Goal: Connect with others: Establish contact or relationships with other users

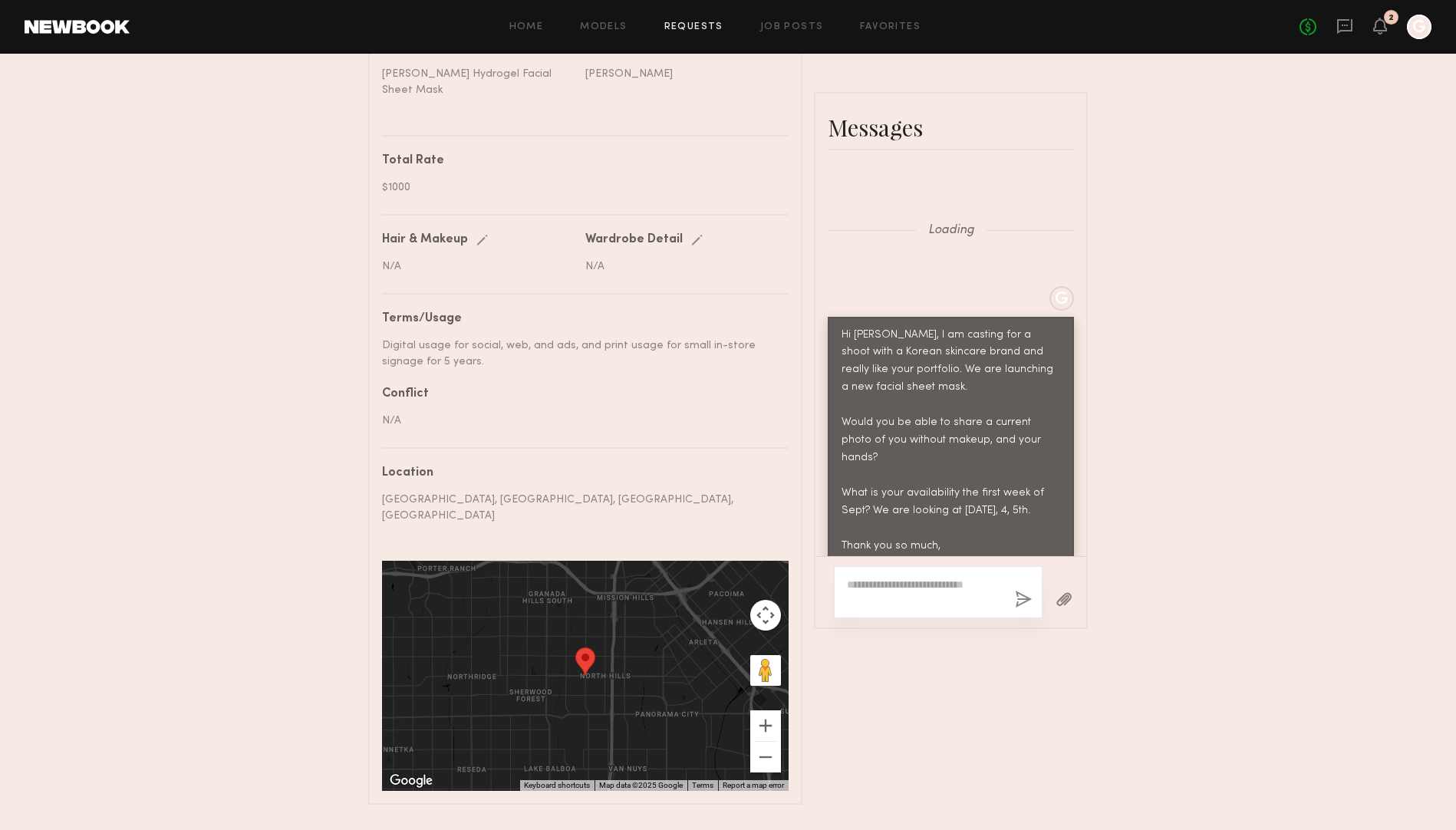
scroll to position [2475, 0]
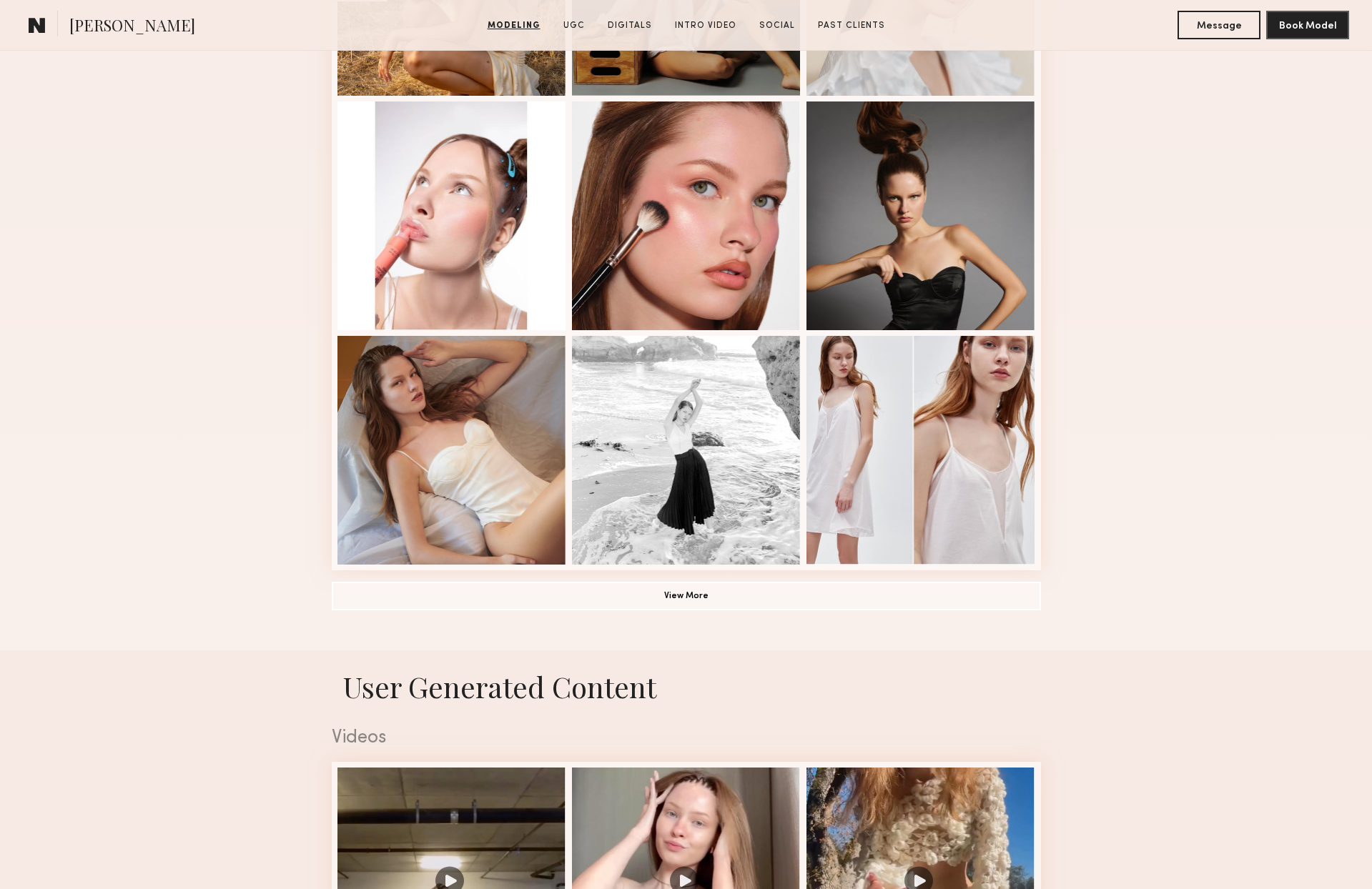
scroll to position [809, 0]
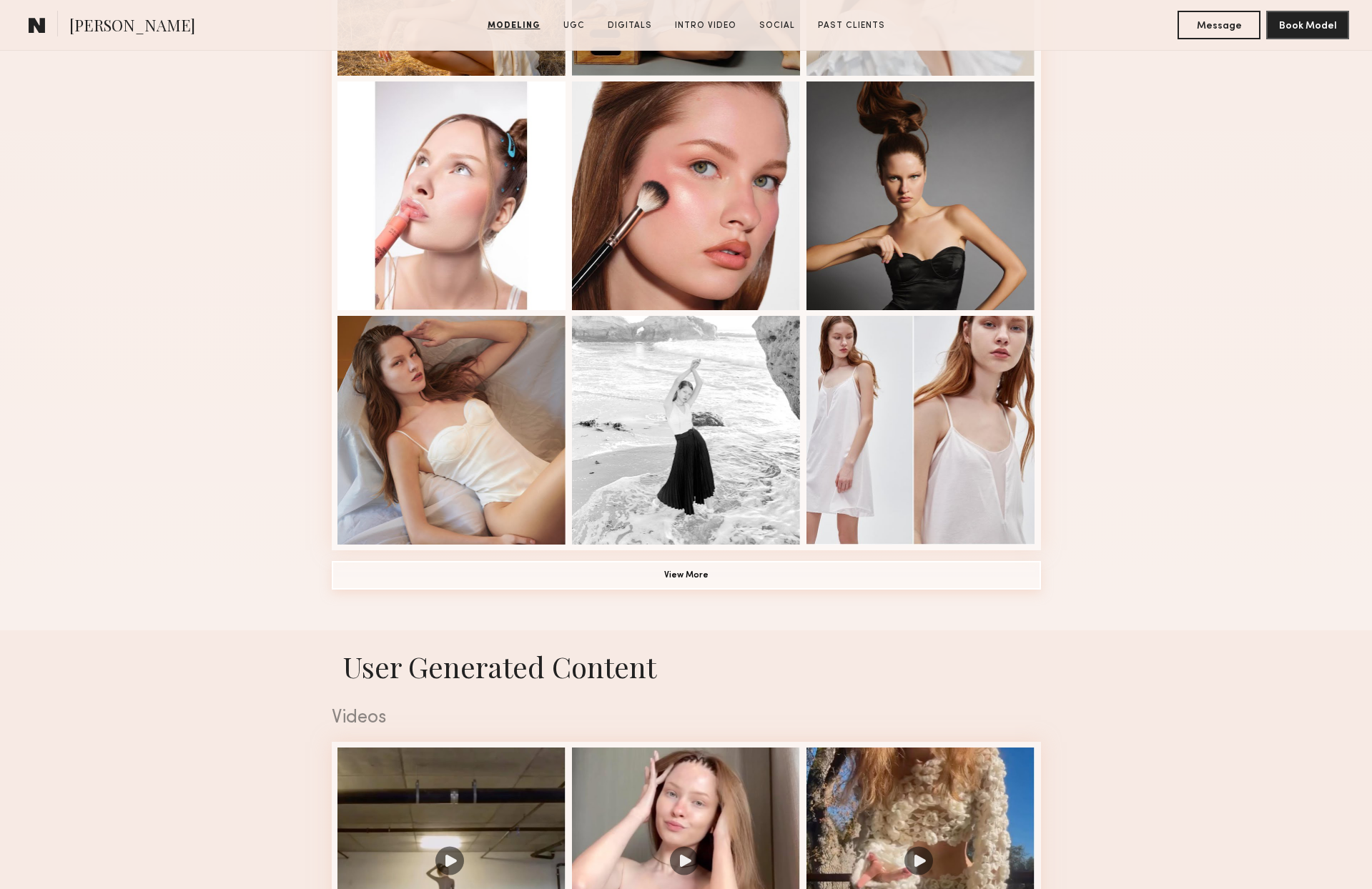
click at [542, 582] on button "View More" at bounding box center [686, 575] width 709 height 28
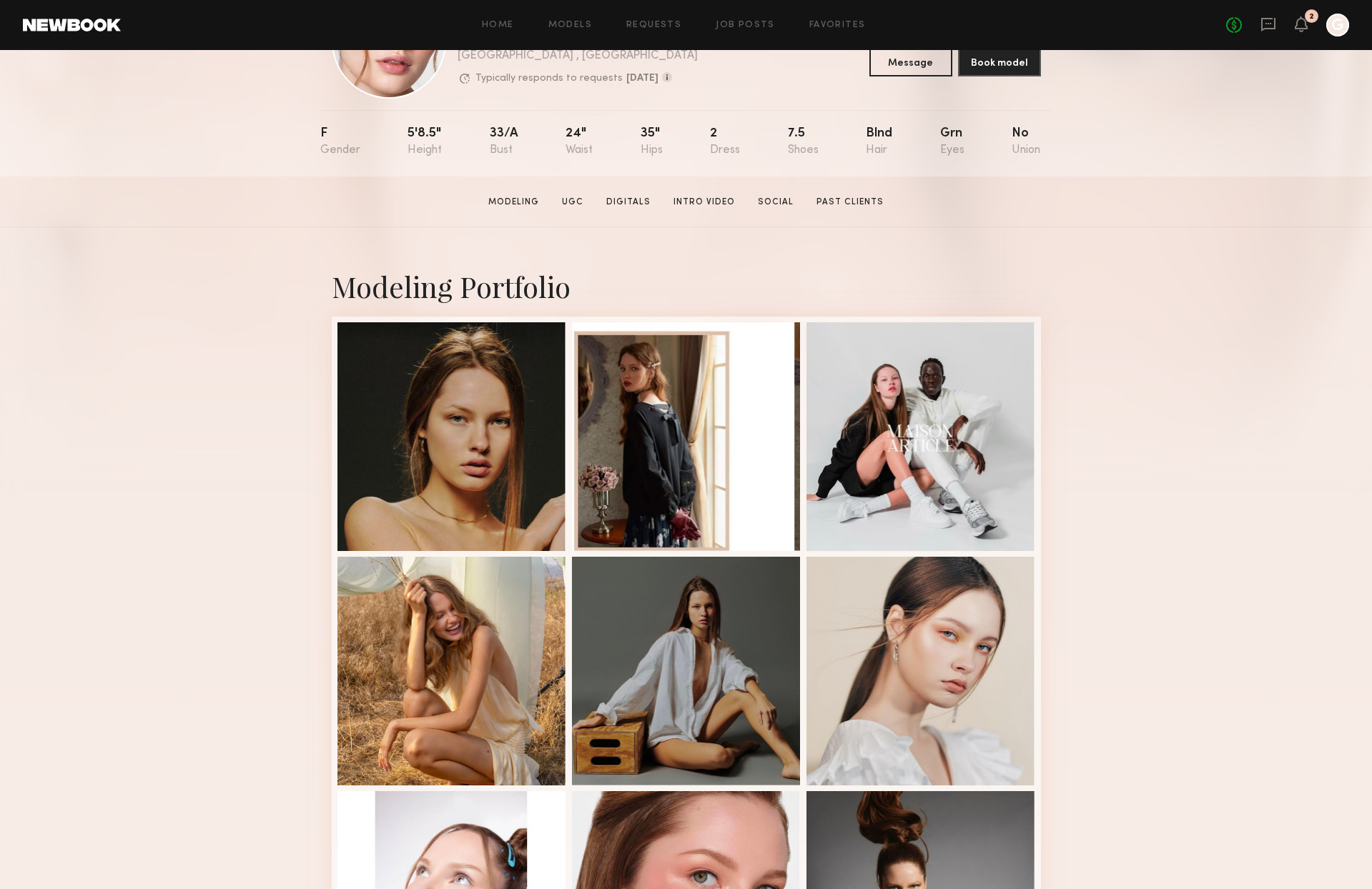
scroll to position [0, 0]
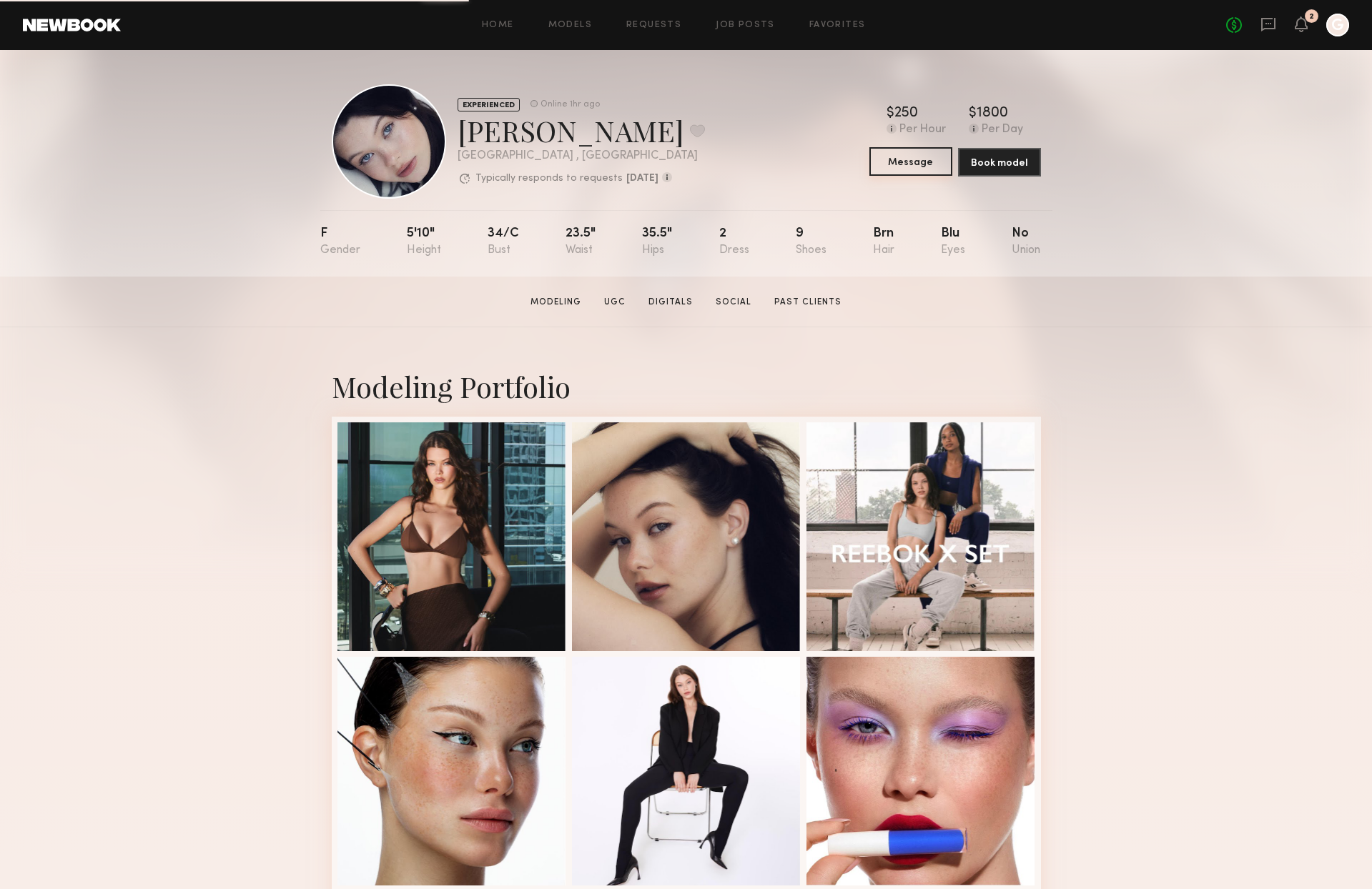
click at [912, 163] on button "Message" at bounding box center [911, 161] width 83 height 28
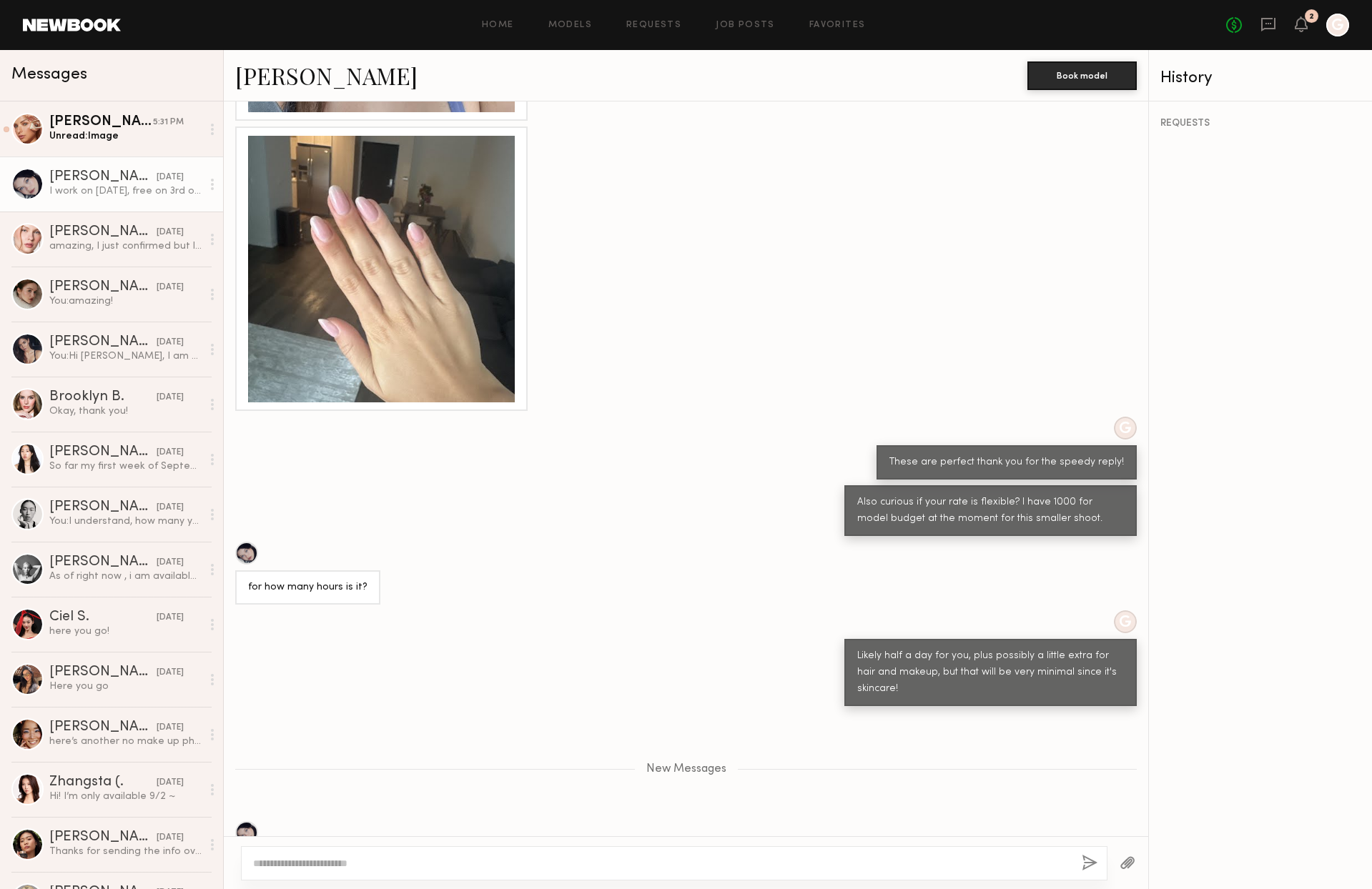
scroll to position [887, 0]
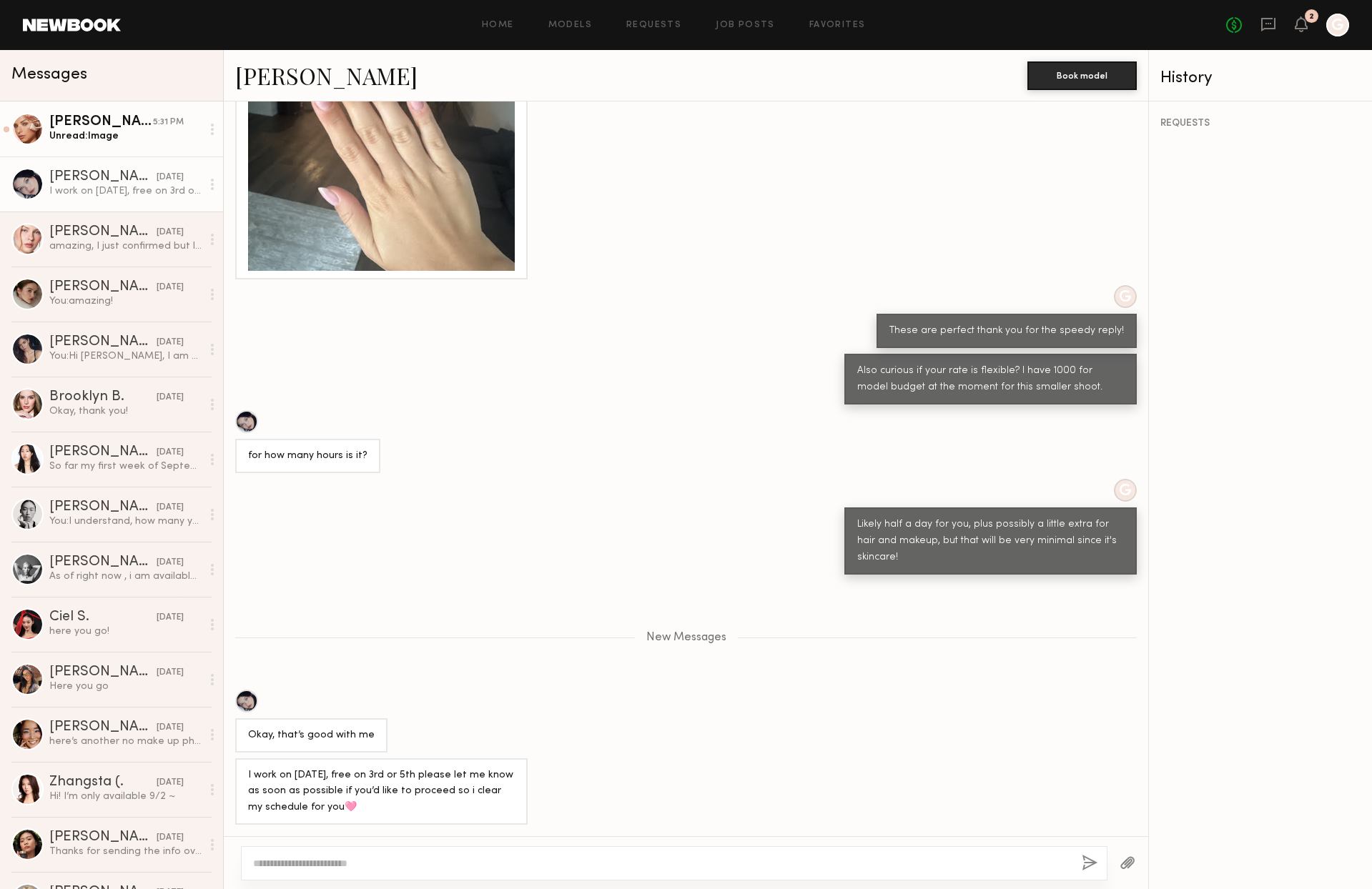
click at [124, 131] on div "Unread: Image" at bounding box center [125, 136] width 152 height 13
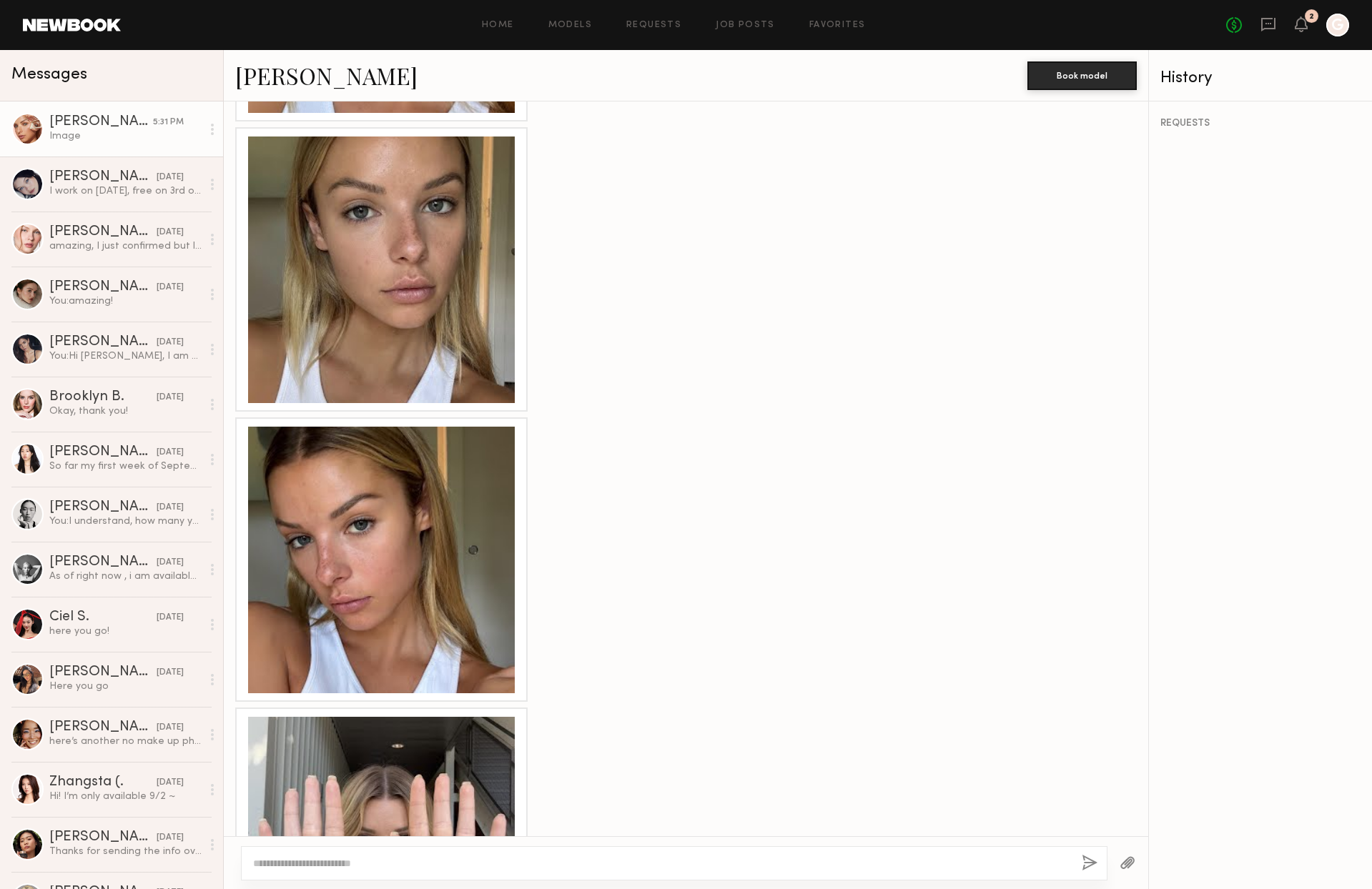
scroll to position [1725, 0]
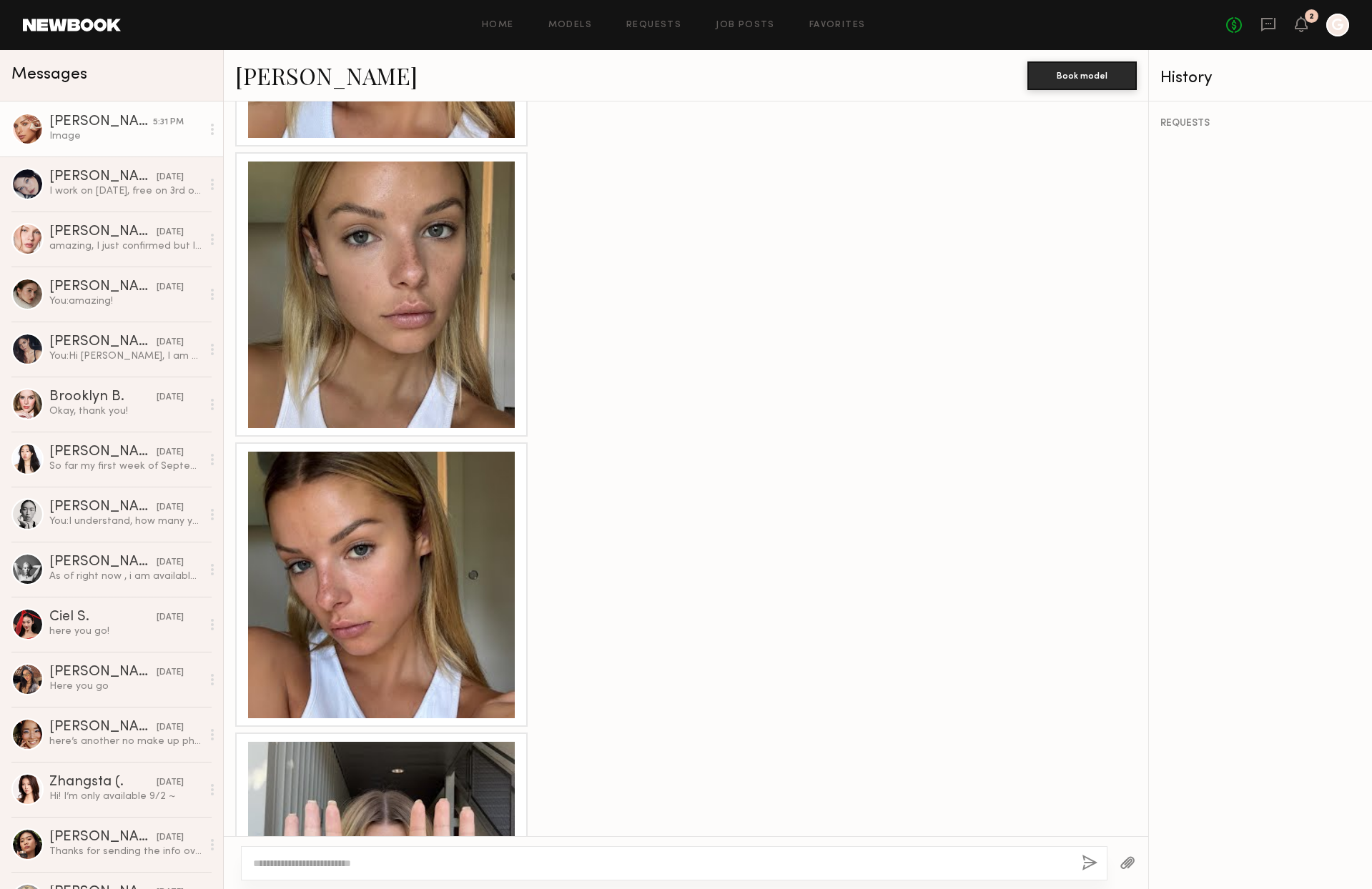
click at [389, 291] on div at bounding box center [381, 295] width 267 height 266
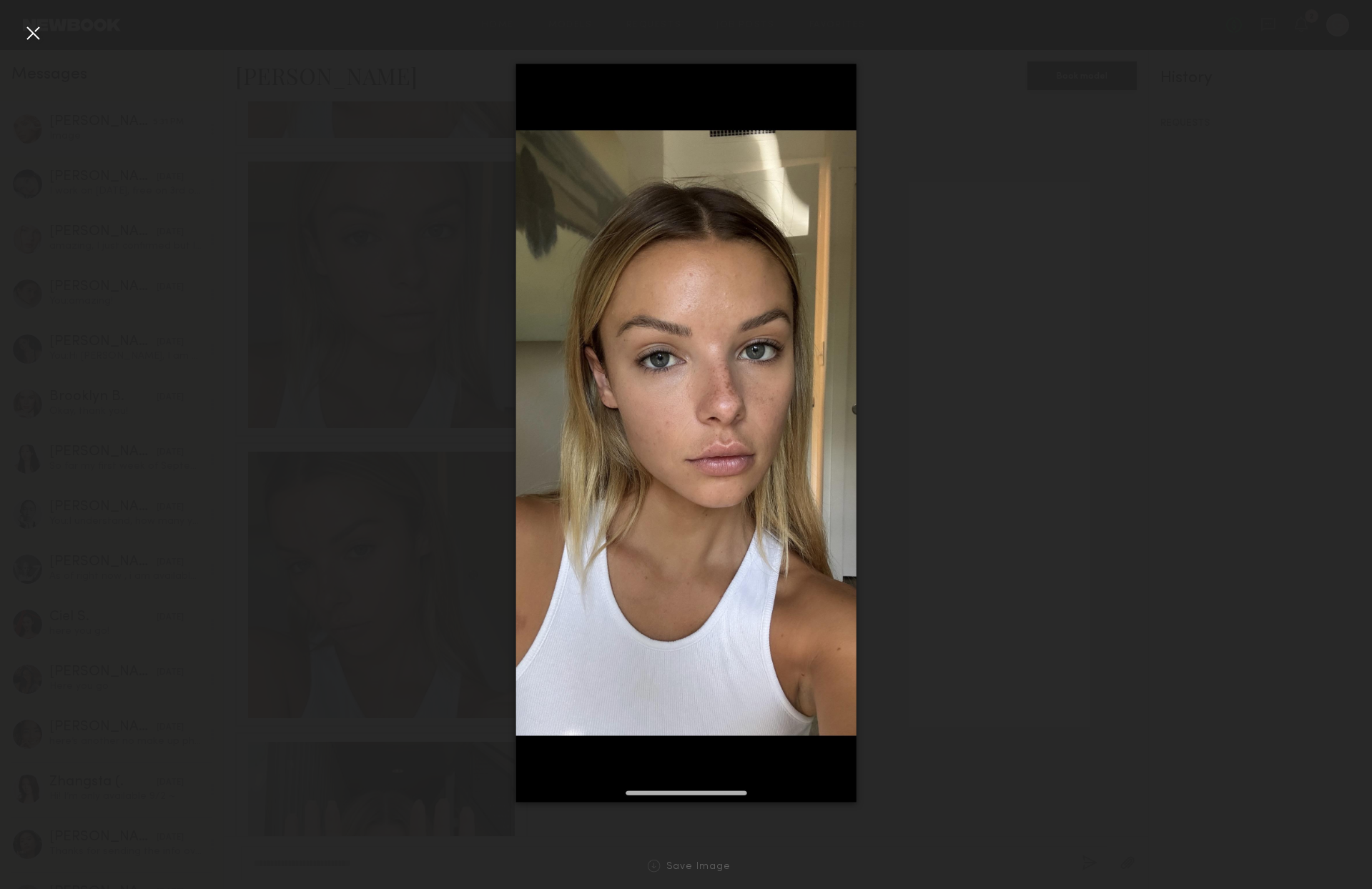
click at [938, 223] on div at bounding box center [686, 433] width 1372 height 820
click at [39, 26] on div at bounding box center [33, 33] width 23 height 23
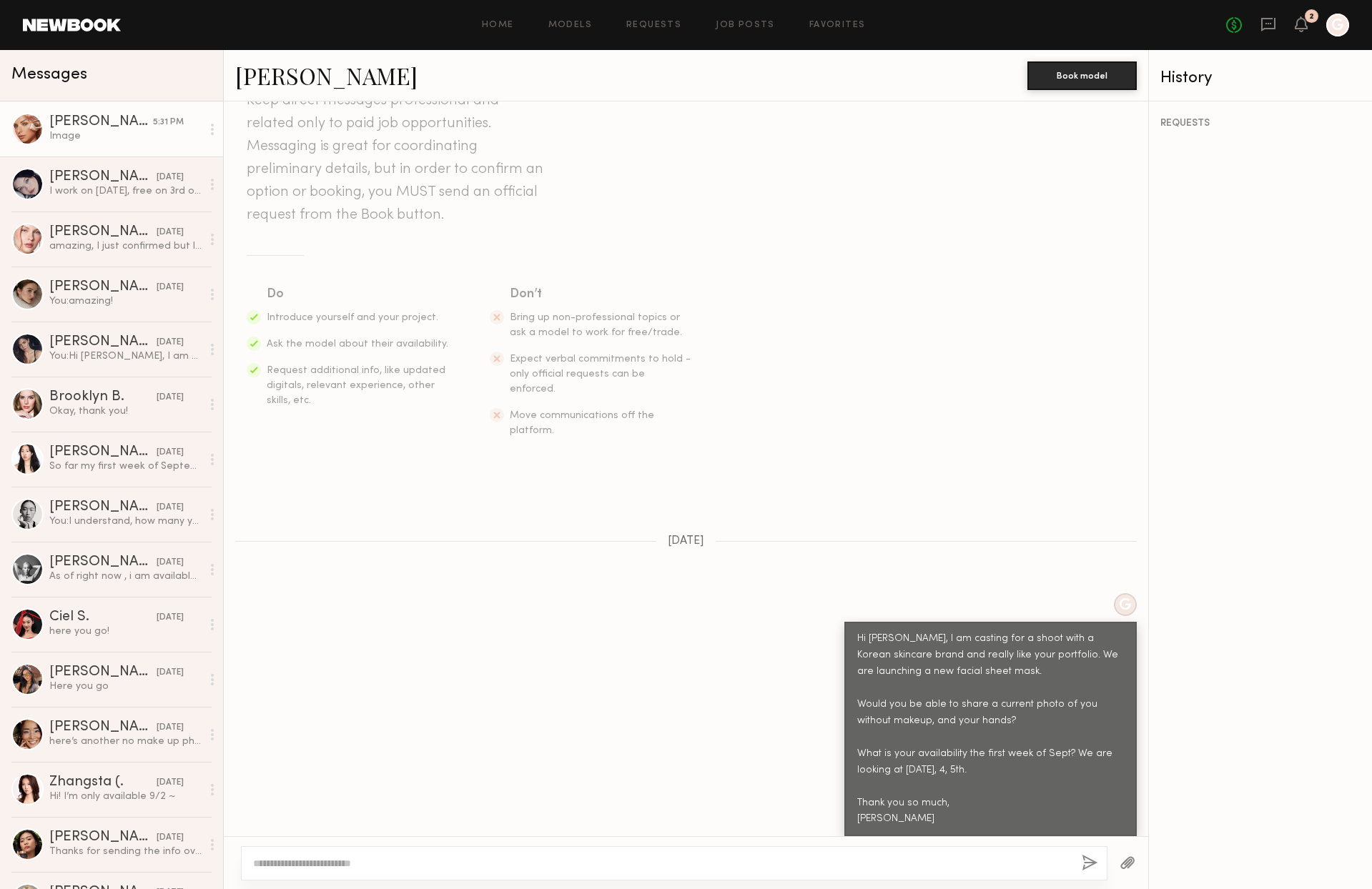
scroll to position [0, 0]
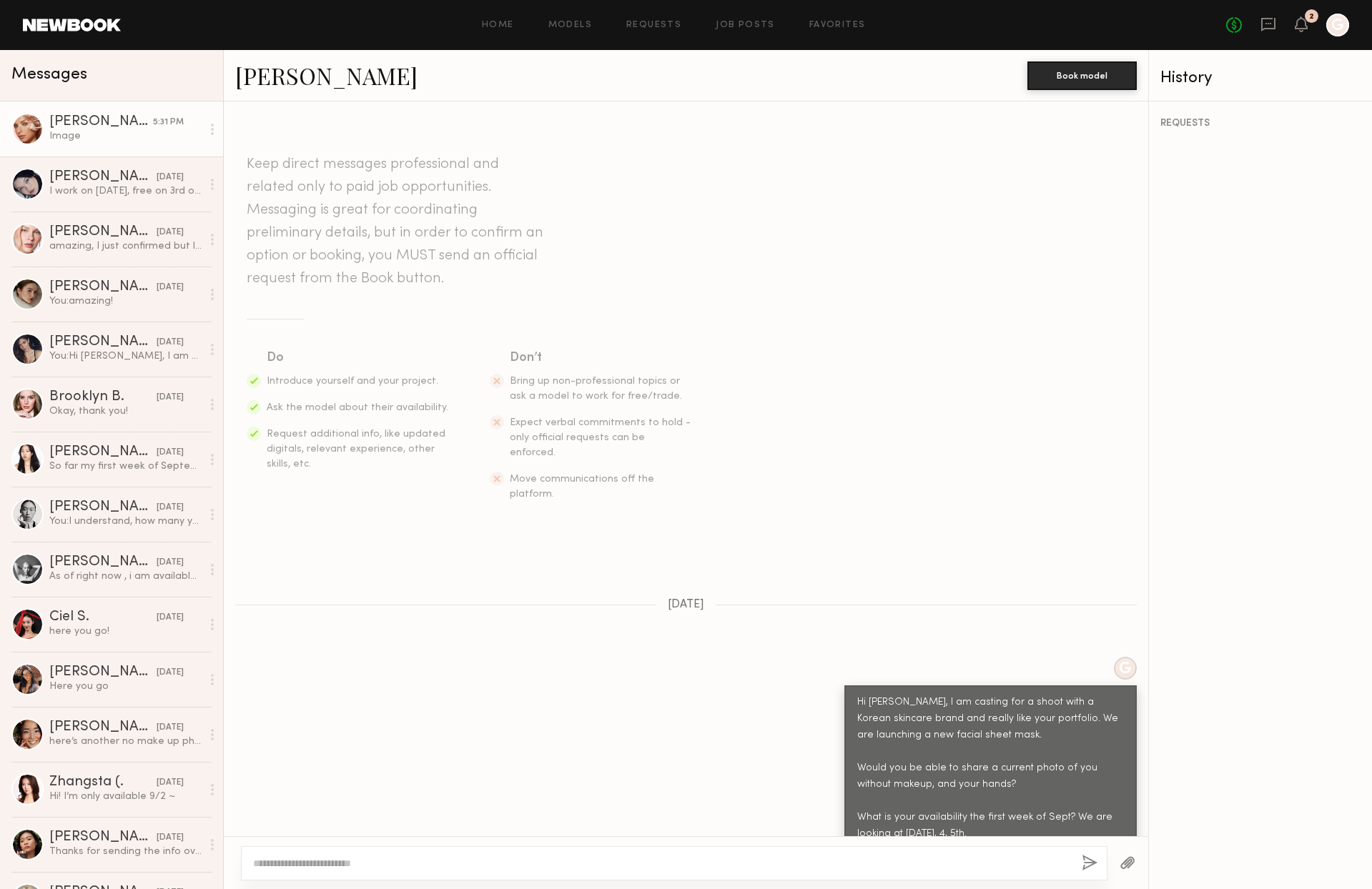
click at [301, 71] on link "[PERSON_NAME]" at bounding box center [326, 75] width 183 height 31
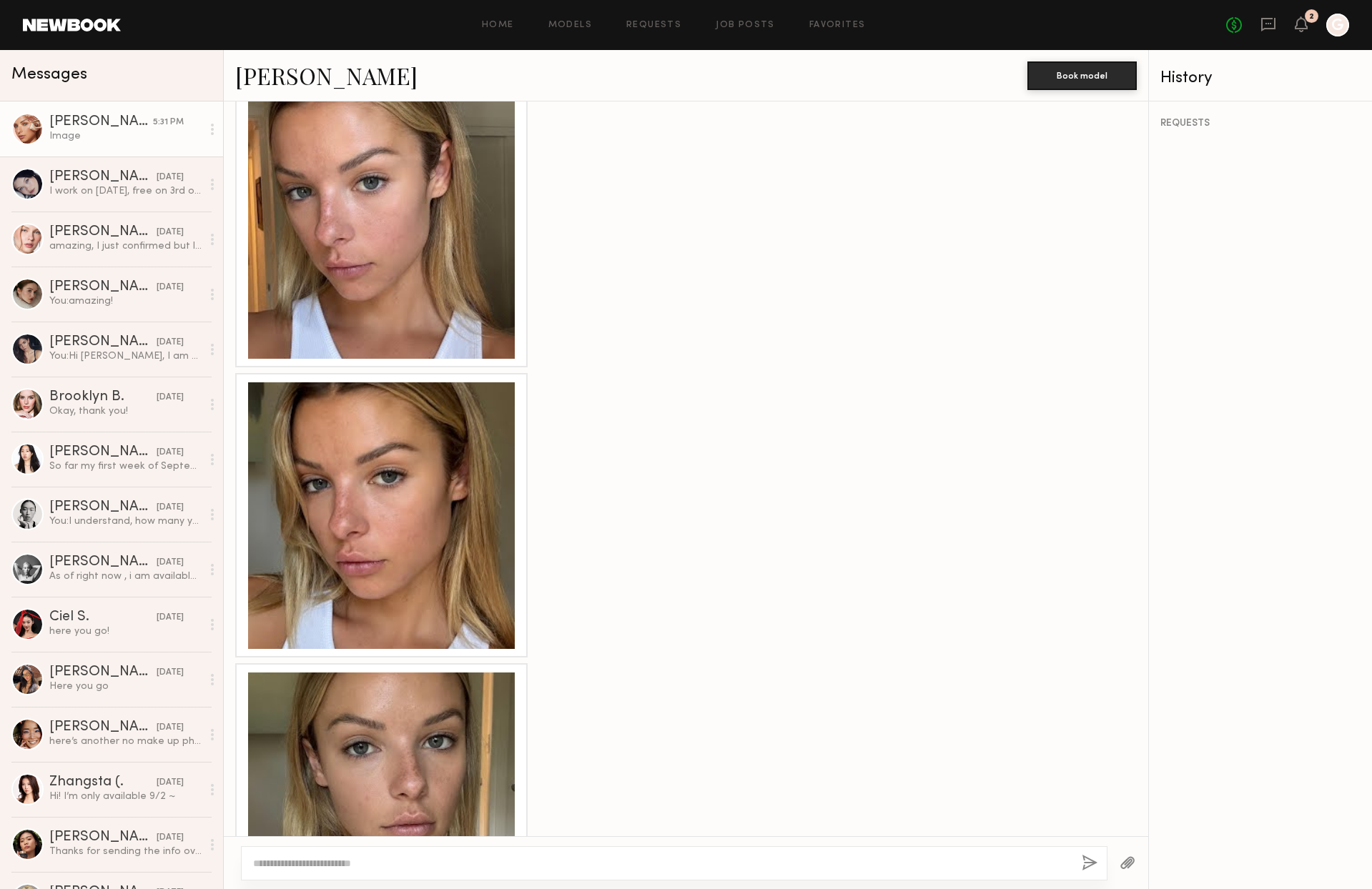
scroll to position [1384, 0]
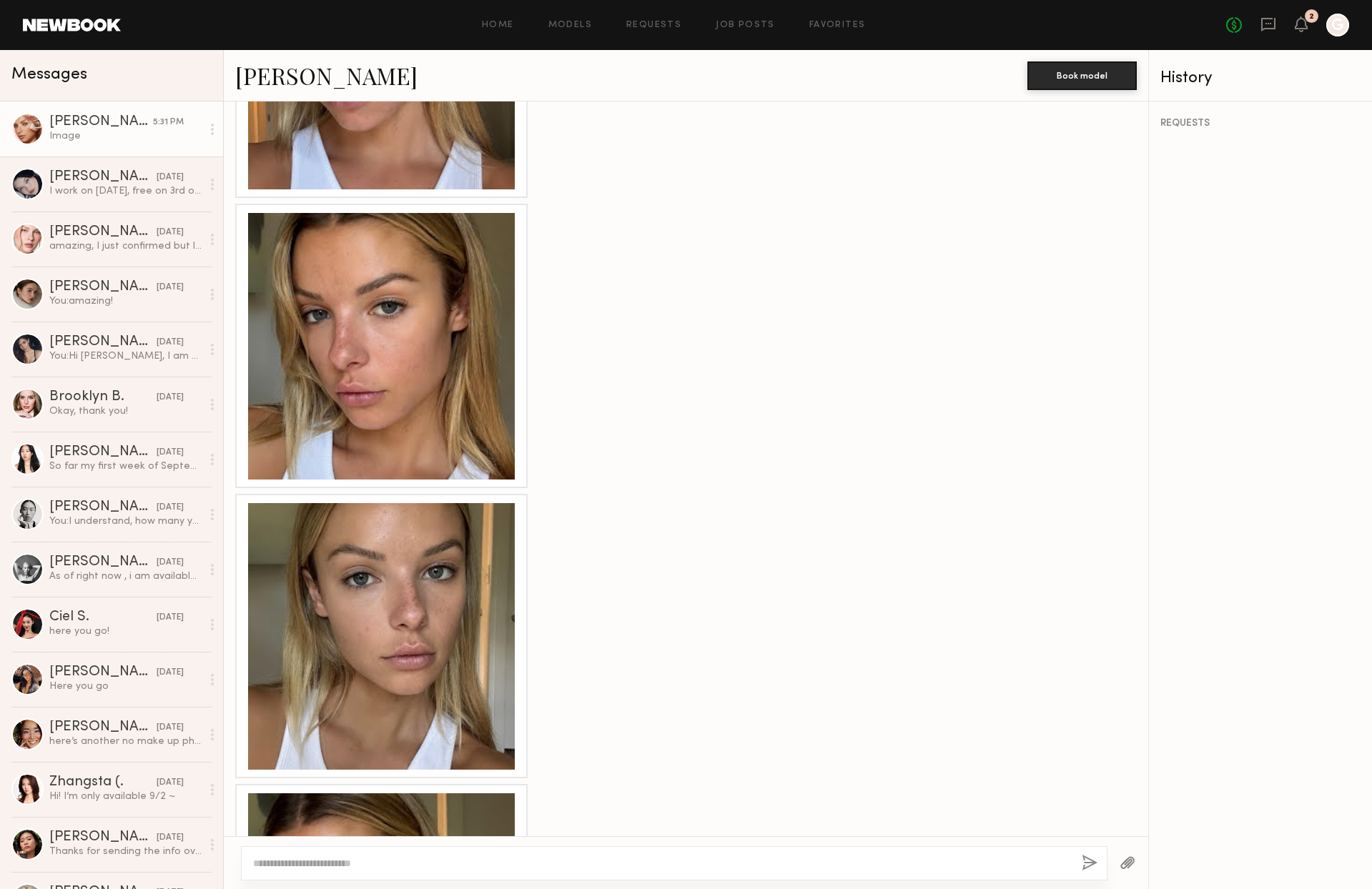
click at [483, 599] on div at bounding box center [381, 636] width 267 height 266
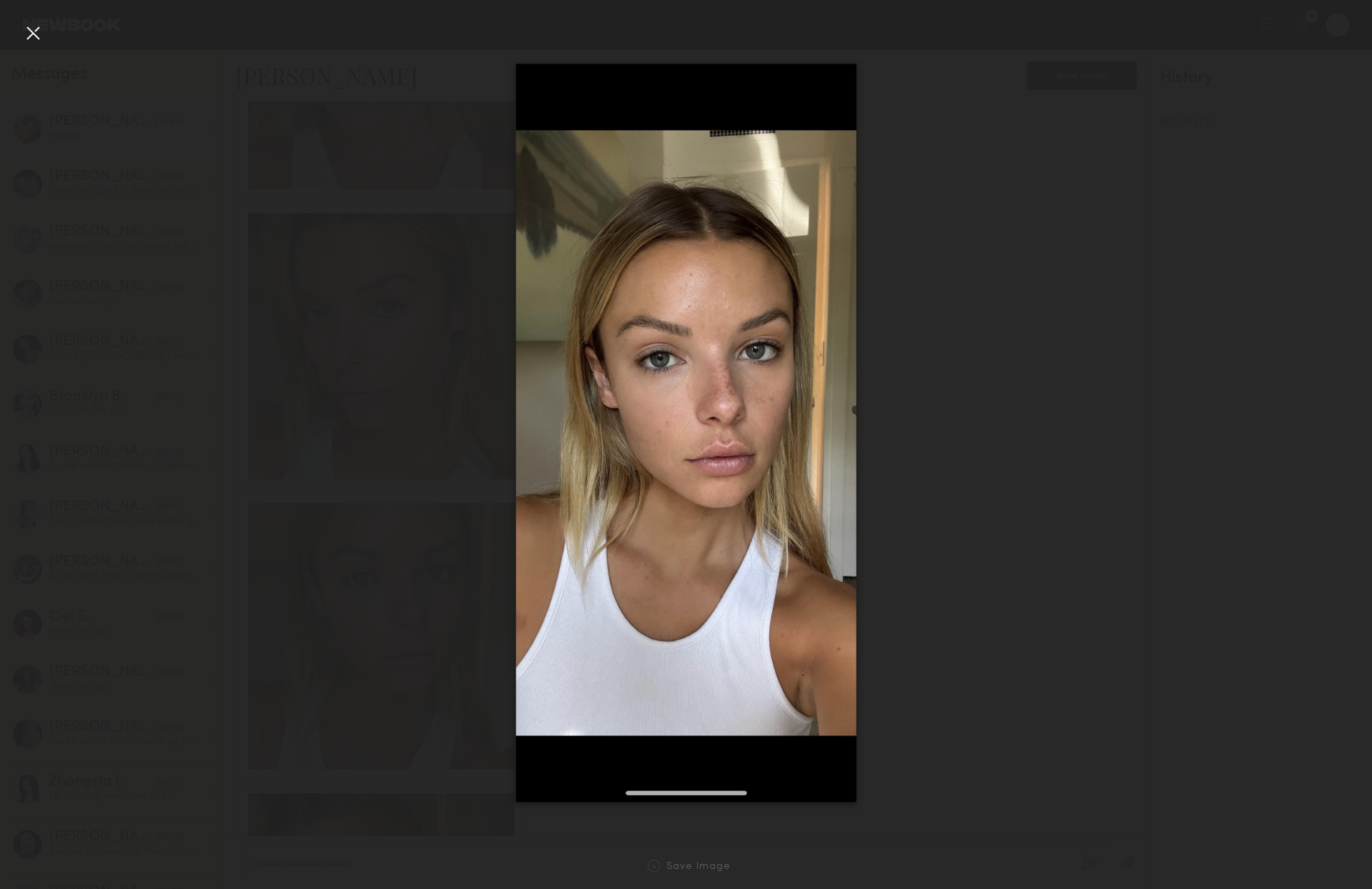
click at [918, 270] on div at bounding box center [686, 433] width 1372 height 820
click at [28, 27] on div at bounding box center [33, 33] width 23 height 23
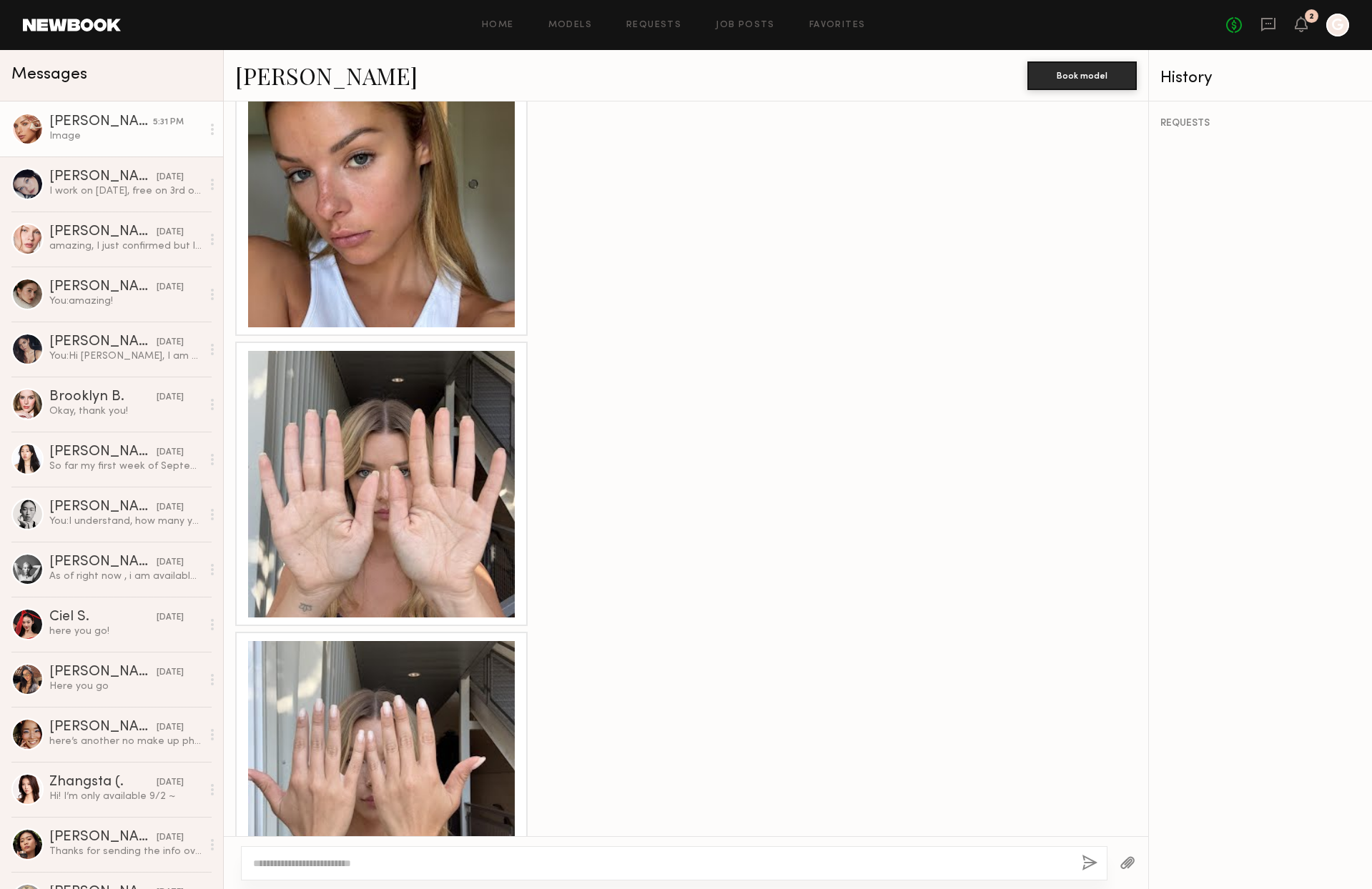
scroll to position [2177, 0]
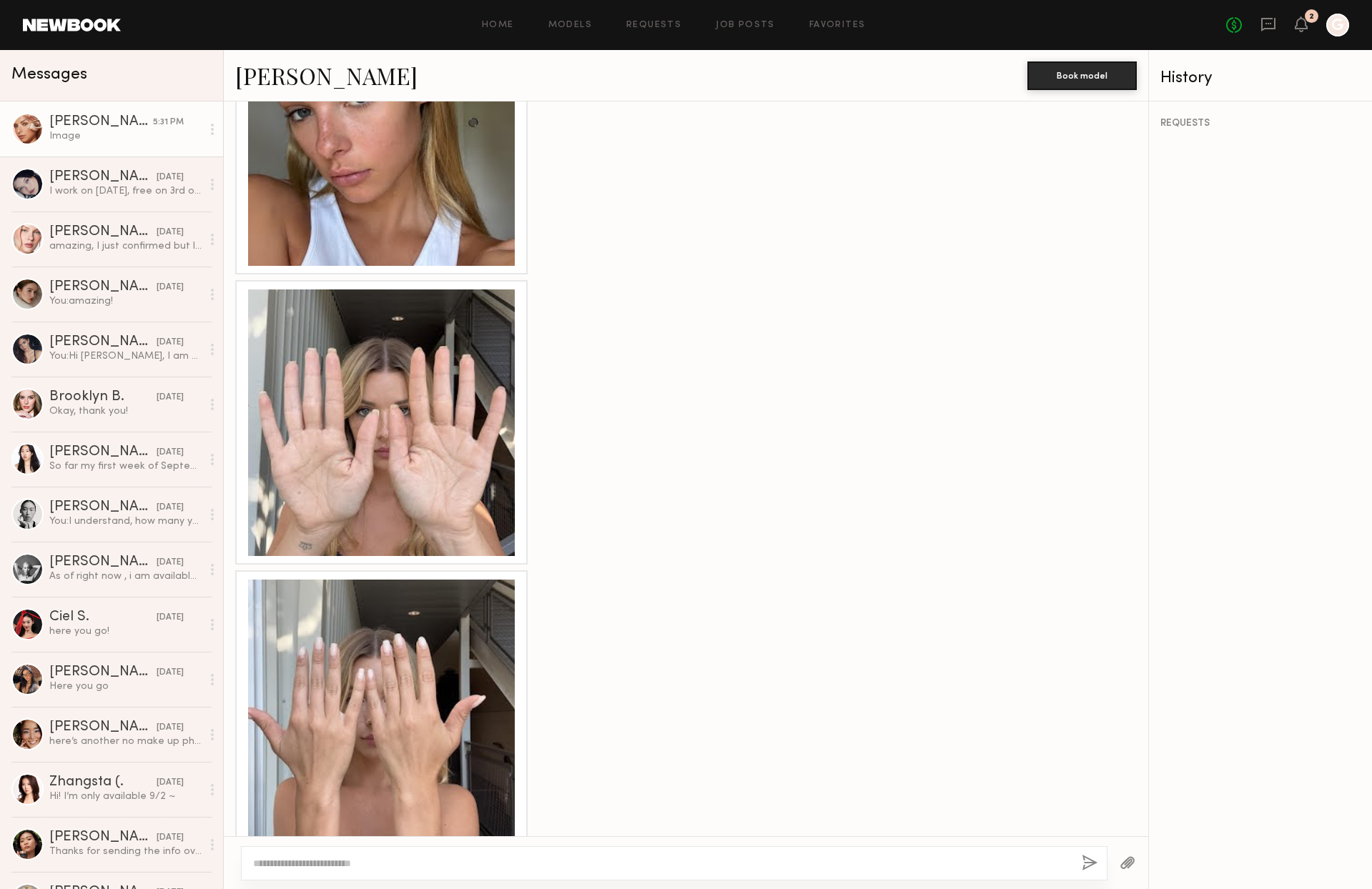
click at [326, 645] on div at bounding box center [381, 712] width 267 height 266
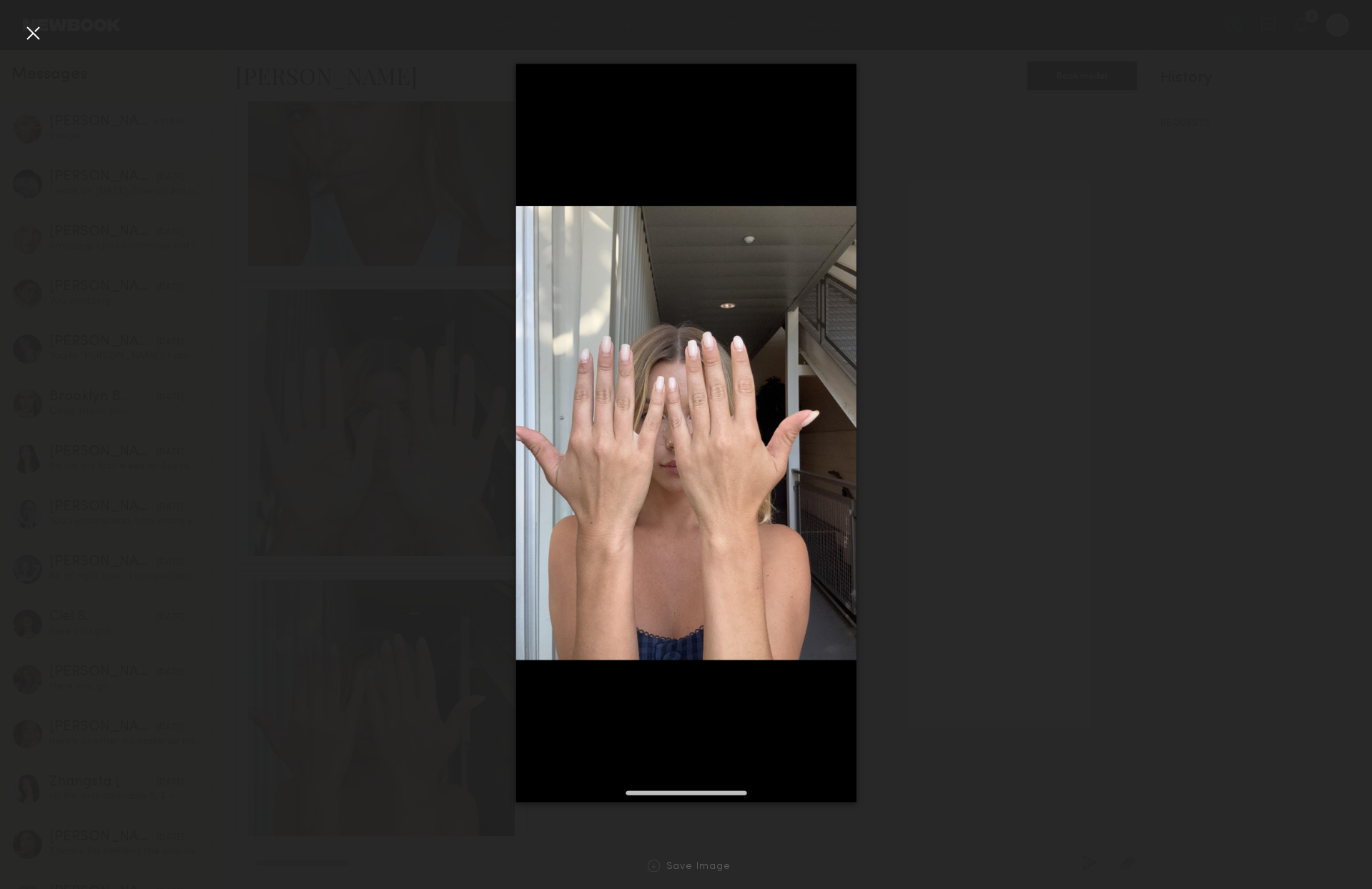
click at [37, 38] on div at bounding box center [33, 33] width 23 height 23
